Goal: Information Seeking & Learning: Understand process/instructions

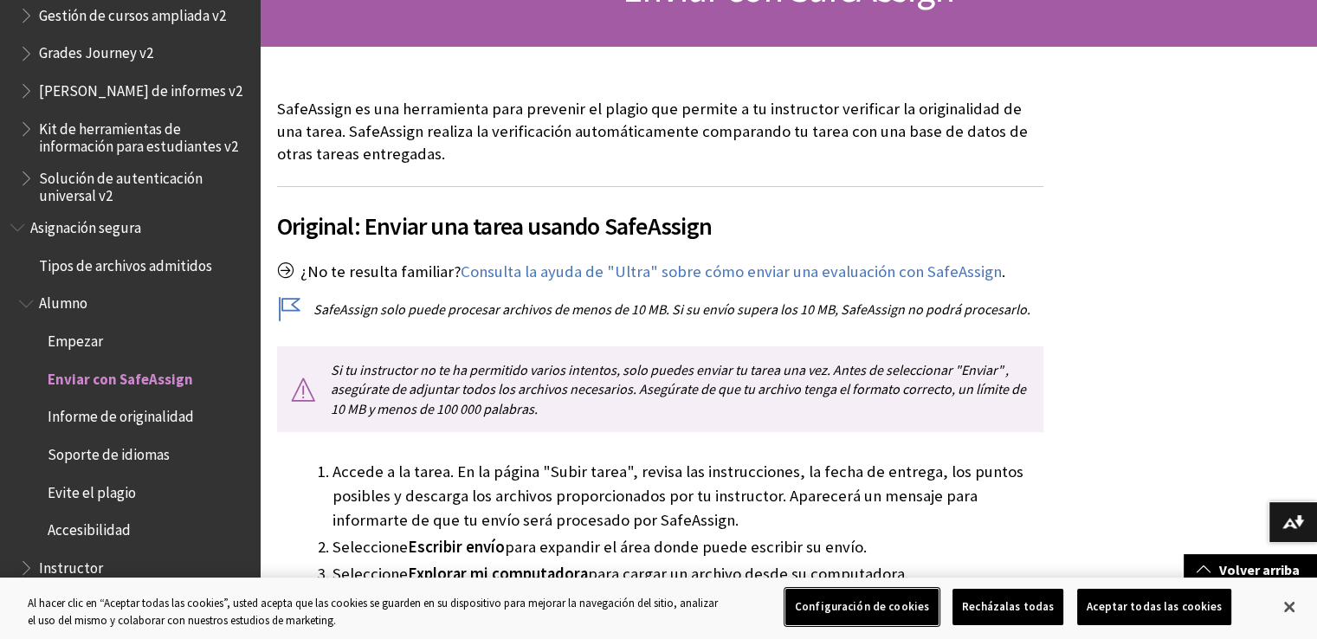
scroll to position [381, 0]
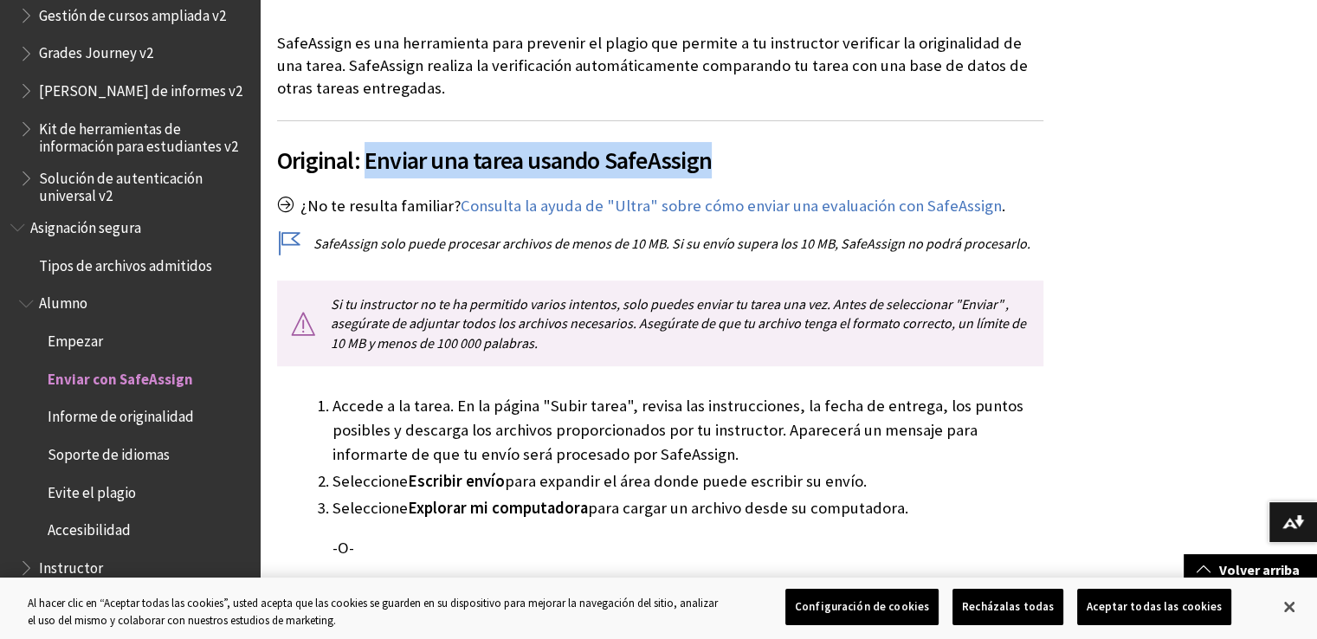
drag, startPoint x: 370, startPoint y: 153, endPoint x: 719, endPoint y: 152, distance: 349.1
click at [719, 152] on span "Original: Enviar una tarea usando SafeAssign" at bounding box center [660, 160] width 767 height 36
copy font "Enviar una tarea usando SafeAssign"
click at [1119, 594] on button "Aceptar todas las cookies" at bounding box center [1154, 607] width 154 height 36
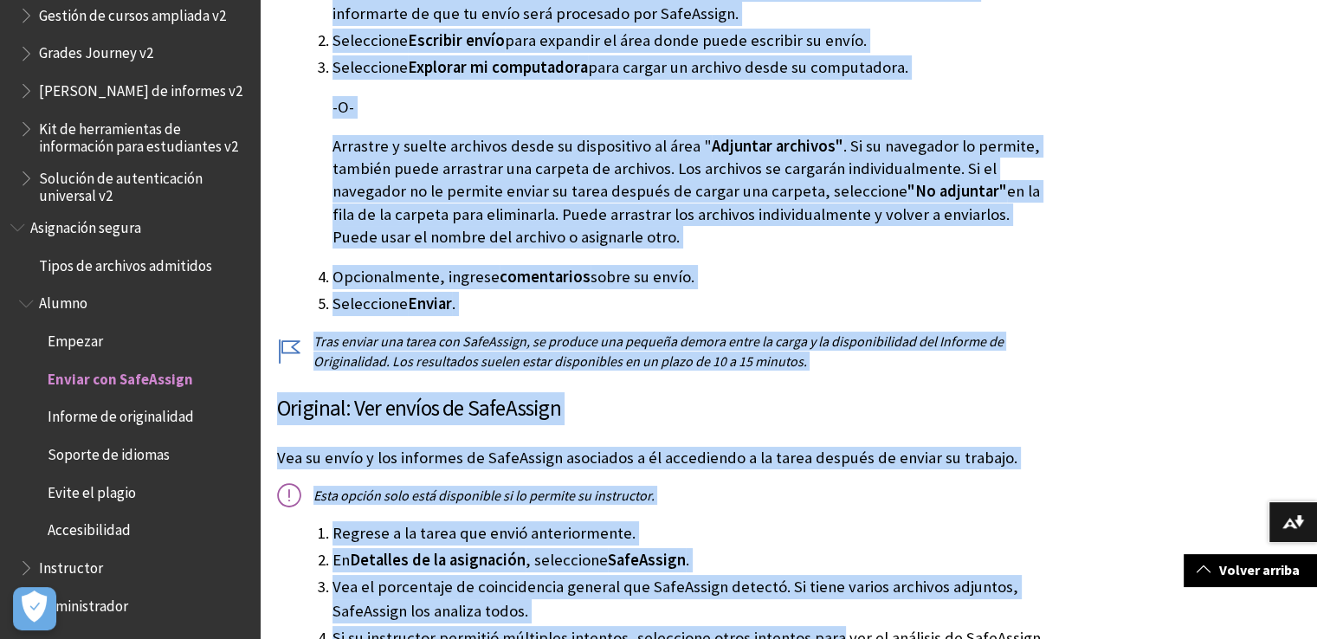
scroll to position [966, 0]
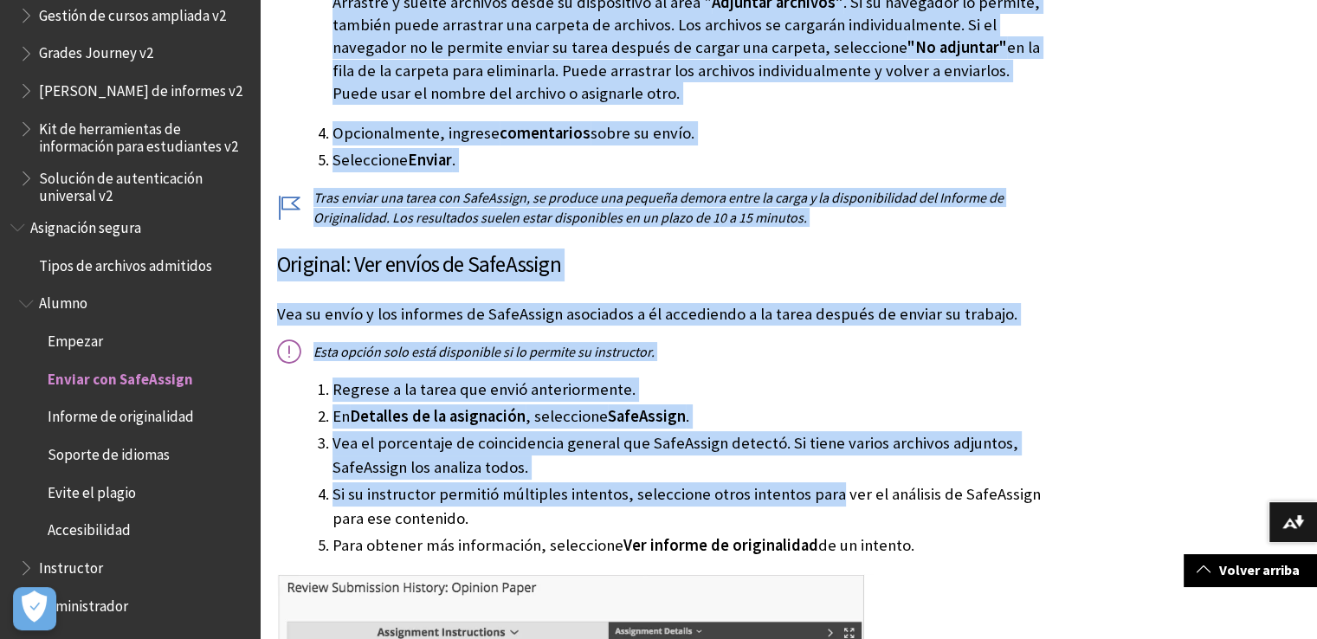
drag, startPoint x: 319, startPoint y: 403, endPoint x: 911, endPoint y: 557, distance: 612.2
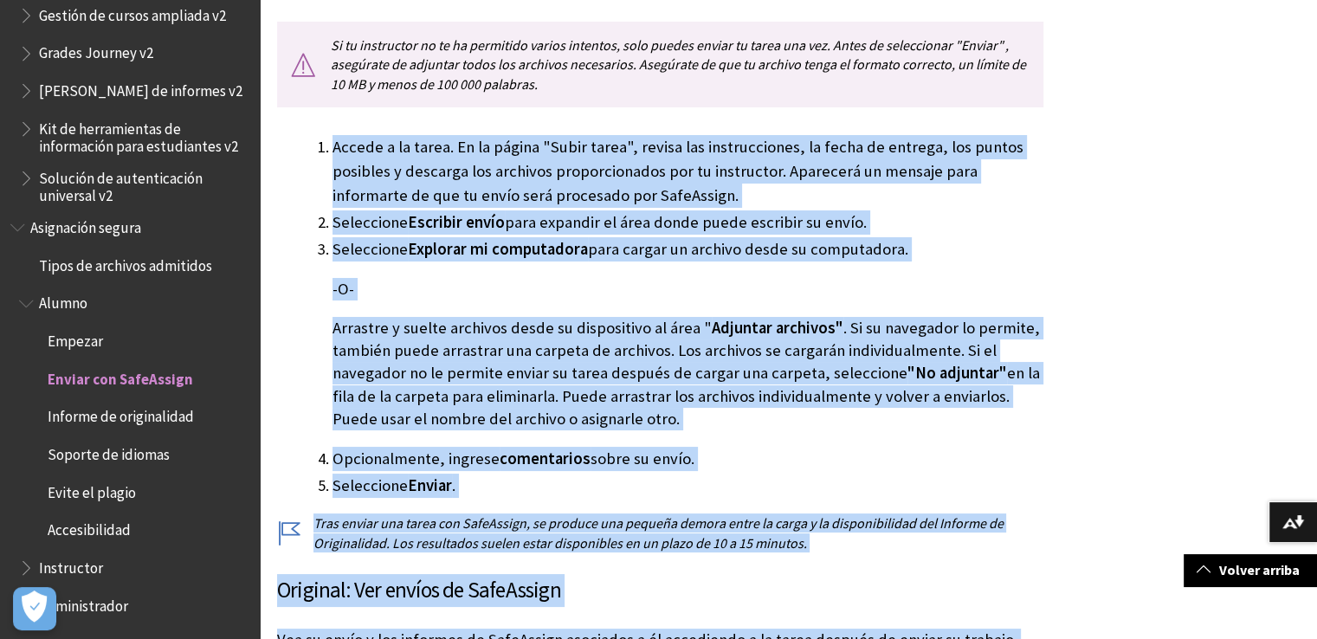
scroll to position [689, 0]
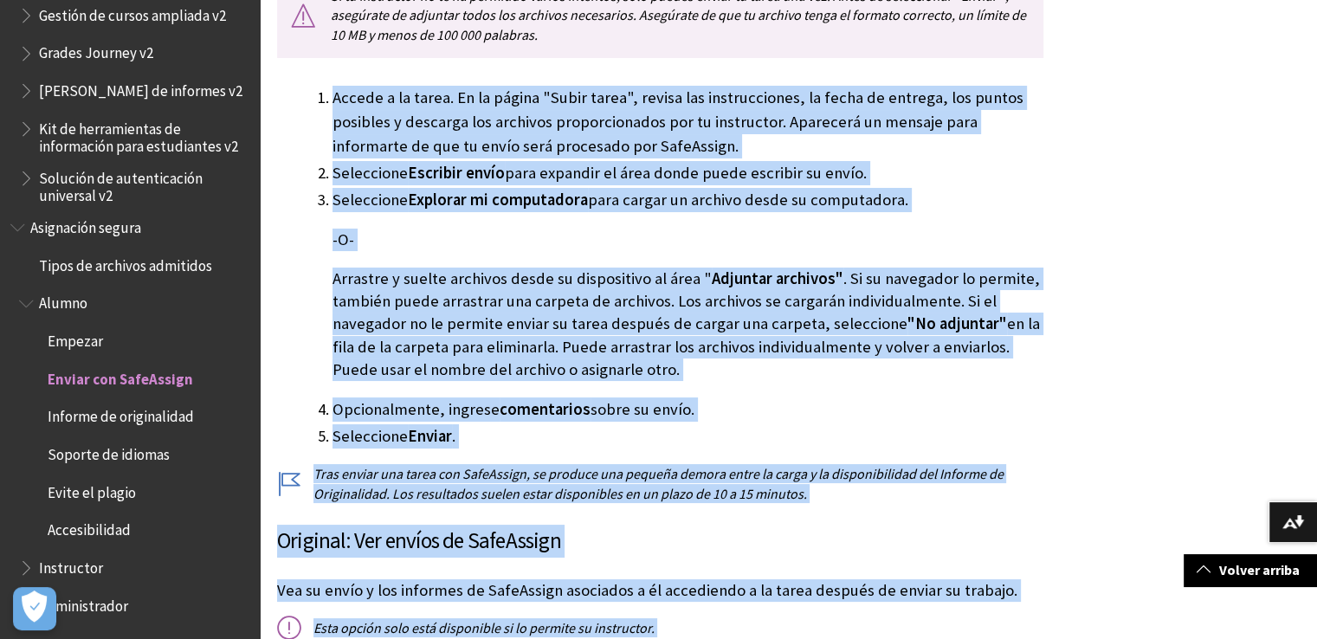
drag, startPoint x: 572, startPoint y: 327, endPoint x: 381, endPoint y: 301, distance: 192.3
click at [381, 301] on font ". Si su navegador lo permite, también puede arrastrar una carpeta de archivos. …" at bounding box center [687, 301] width 708 height 65
click at [817, 271] on font "Adjuntar archivos"" at bounding box center [778, 279] width 132 height 20
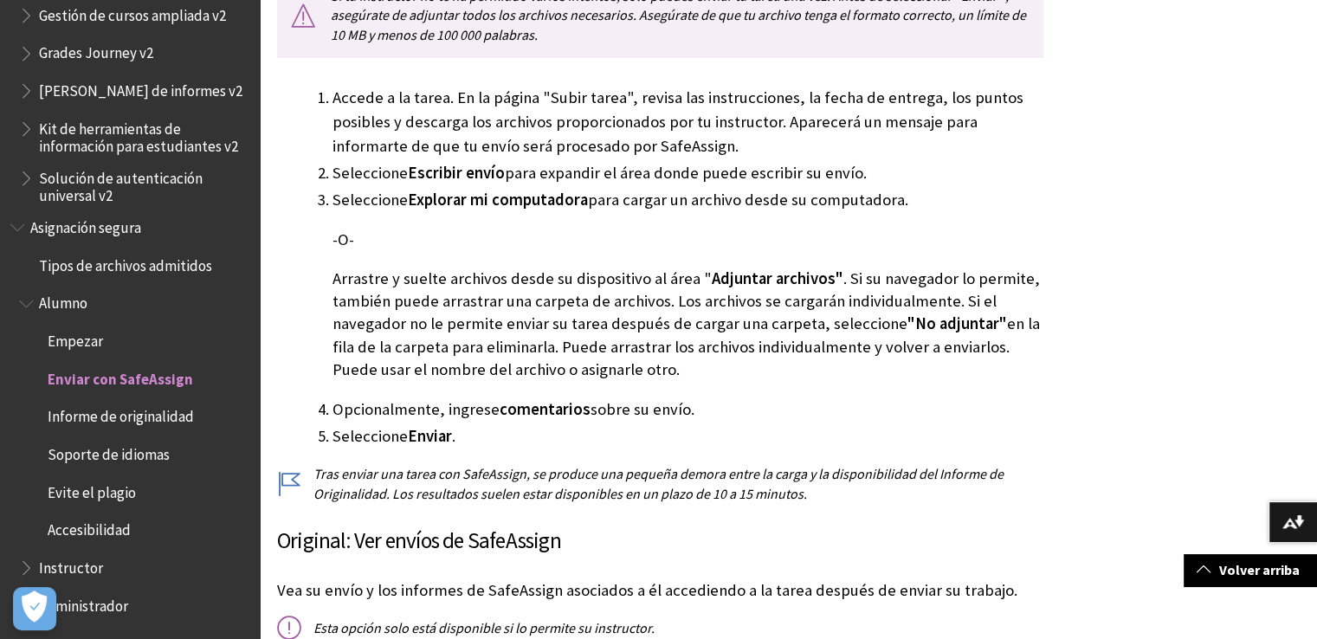
drag, startPoint x: 309, startPoint y: 100, endPoint x: 545, endPoint y: 440, distance: 414.0
click at [545, 440] on ol "Accede a la tarea. En la página "Subir tarea", revisa las instrucciones, la fec…" at bounding box center [660, 267] width 767 height 362
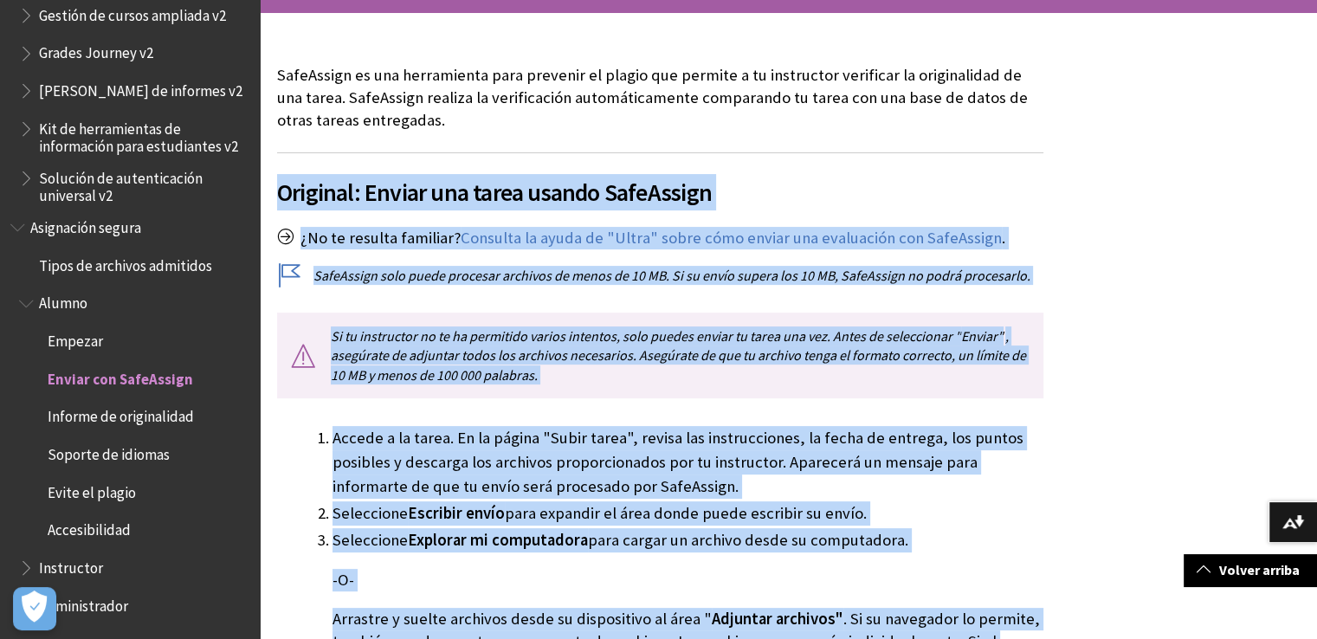
scroll to position [697, 0]
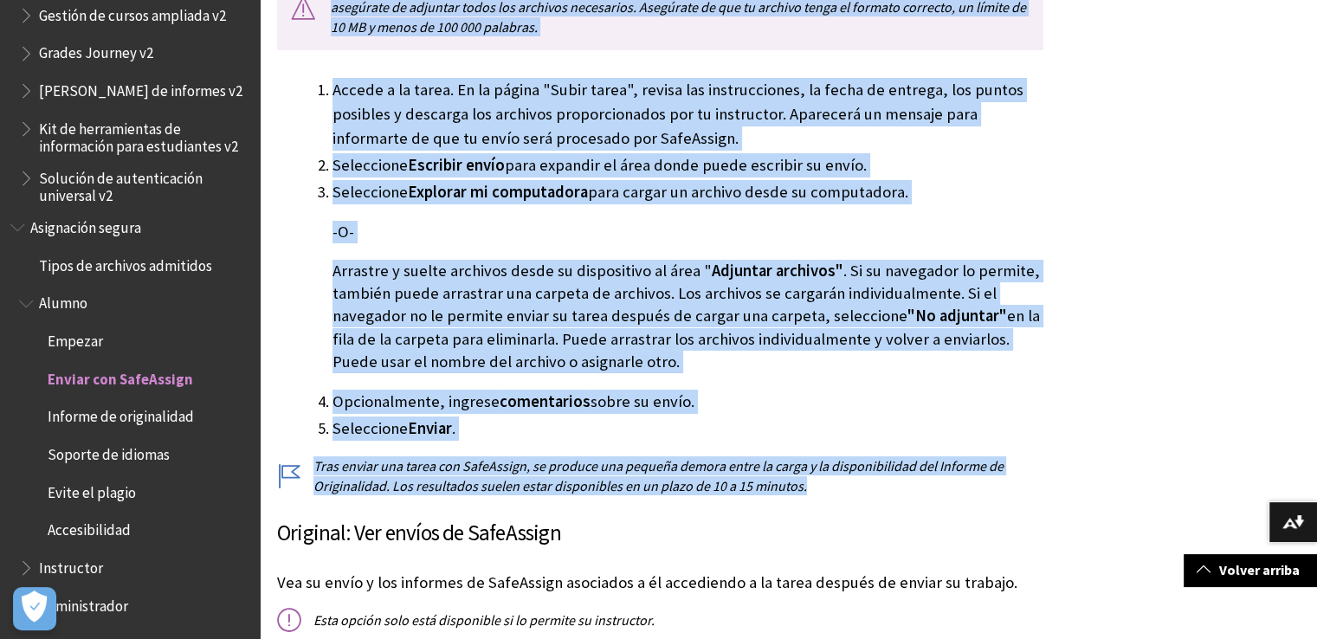
drag, startPoint x: 277, startPoint y: 192, endPoint x: 806, endPoint y: 485, distance: 604.8
copy div "Loremips: Dolors ame conse adipis ElitSeddoe ¿Te in utlabor etdolore? Magnaali …"
